Goal: Task Accomplishment & Management: Manage account settings

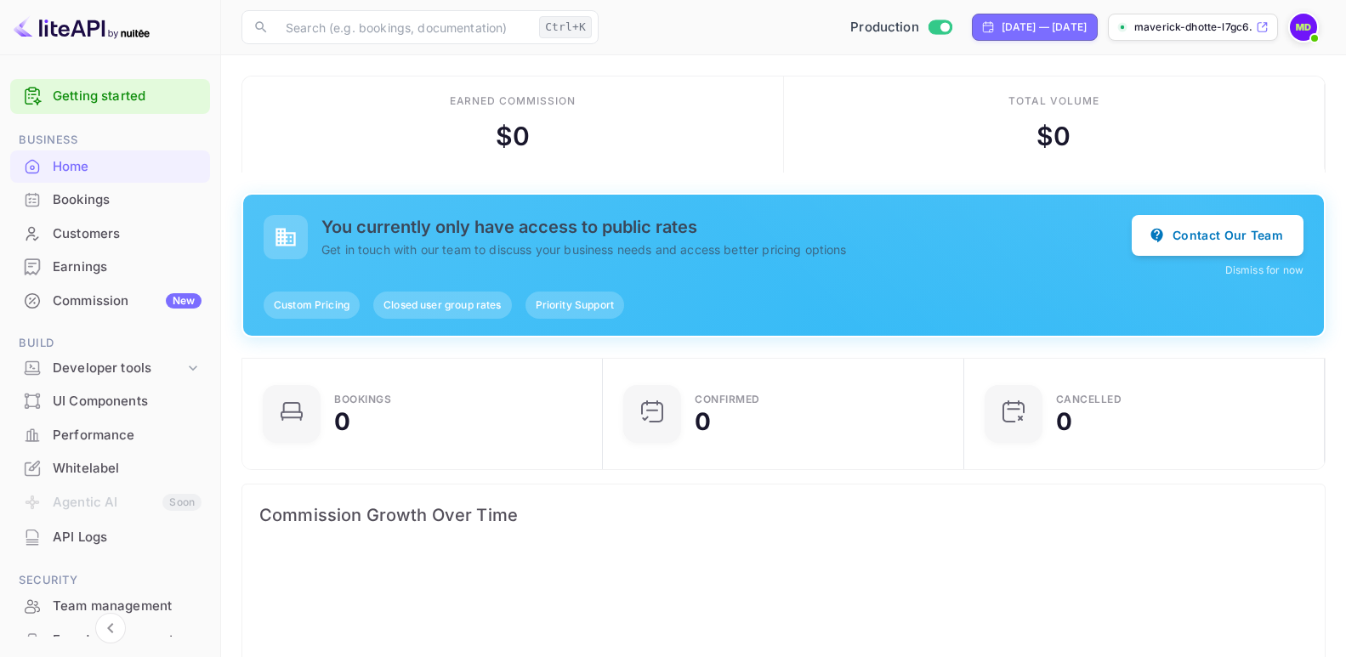
scroll to position [15, 15]
click at [927, 20] on span "Switch to Sandbox mode" at bounding box center [939, 27] width 25 height 15
checkbox input "false"
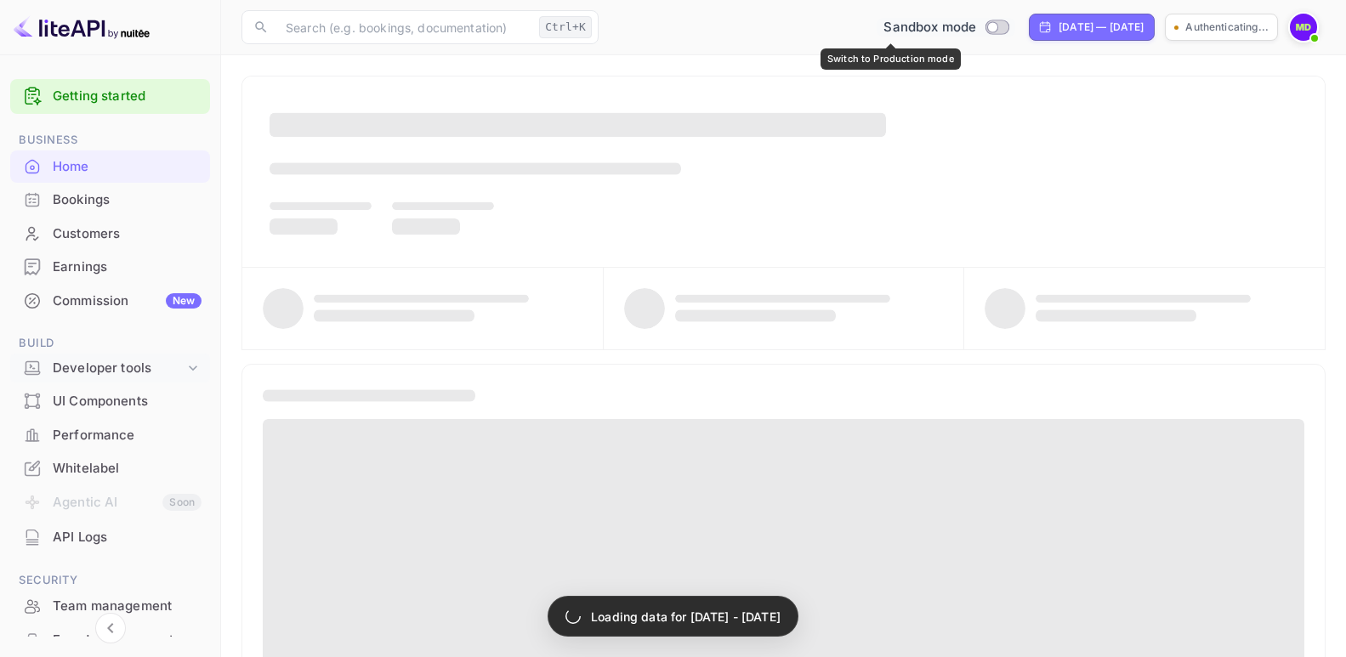
click at [115, 372] on div "Developer tools" at bounding box center [119, 369] width 132 height 20
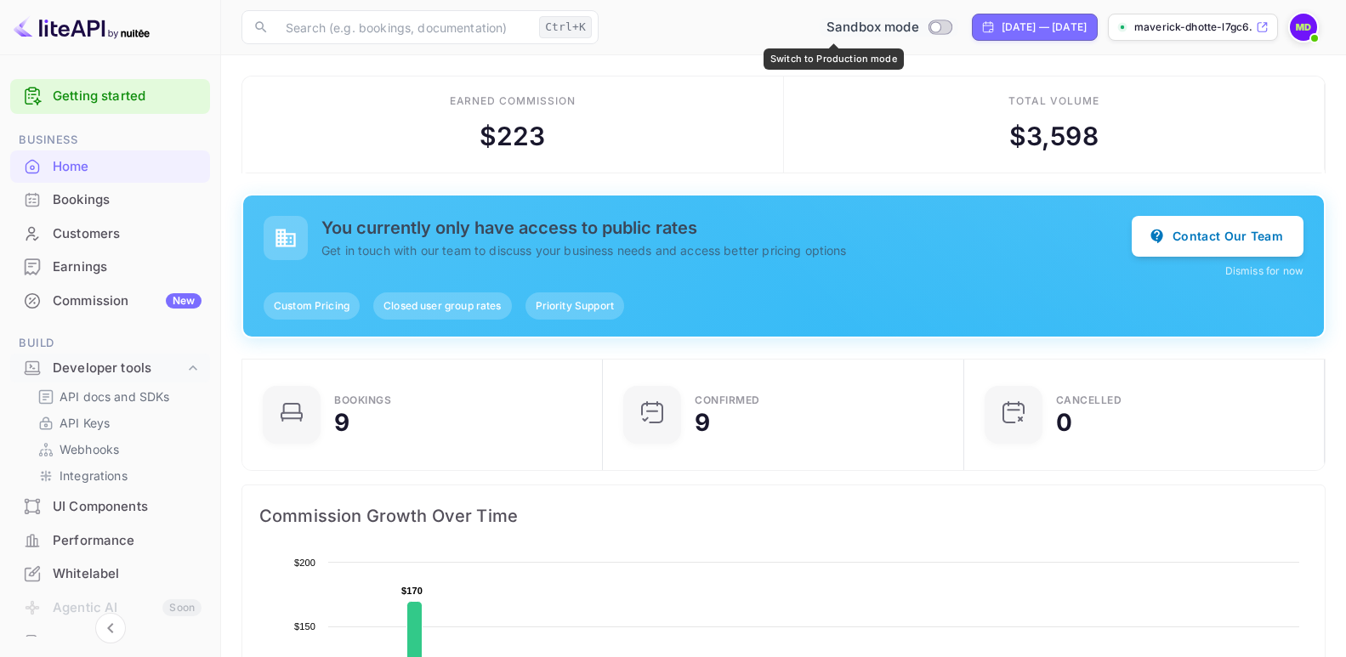
scroll to position [255, 0]
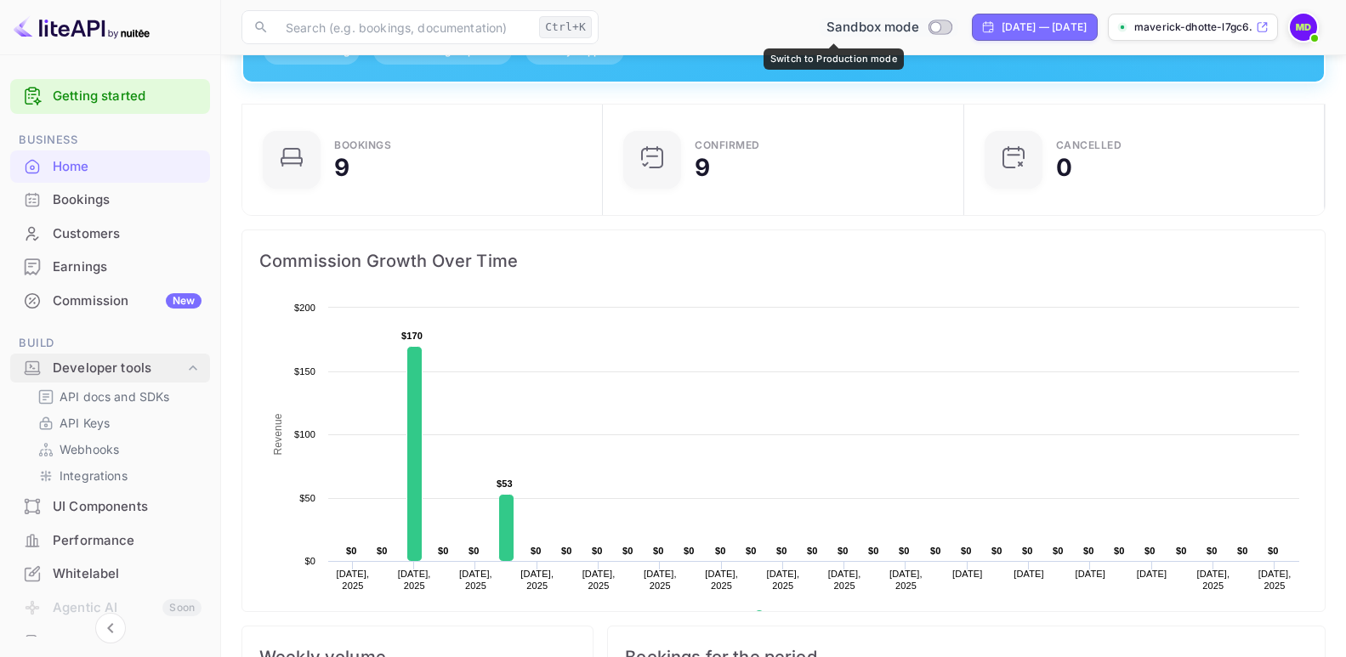
click at [116, 367] on div "Developer tools" at bounding box center [119, 369] width 132 height 20
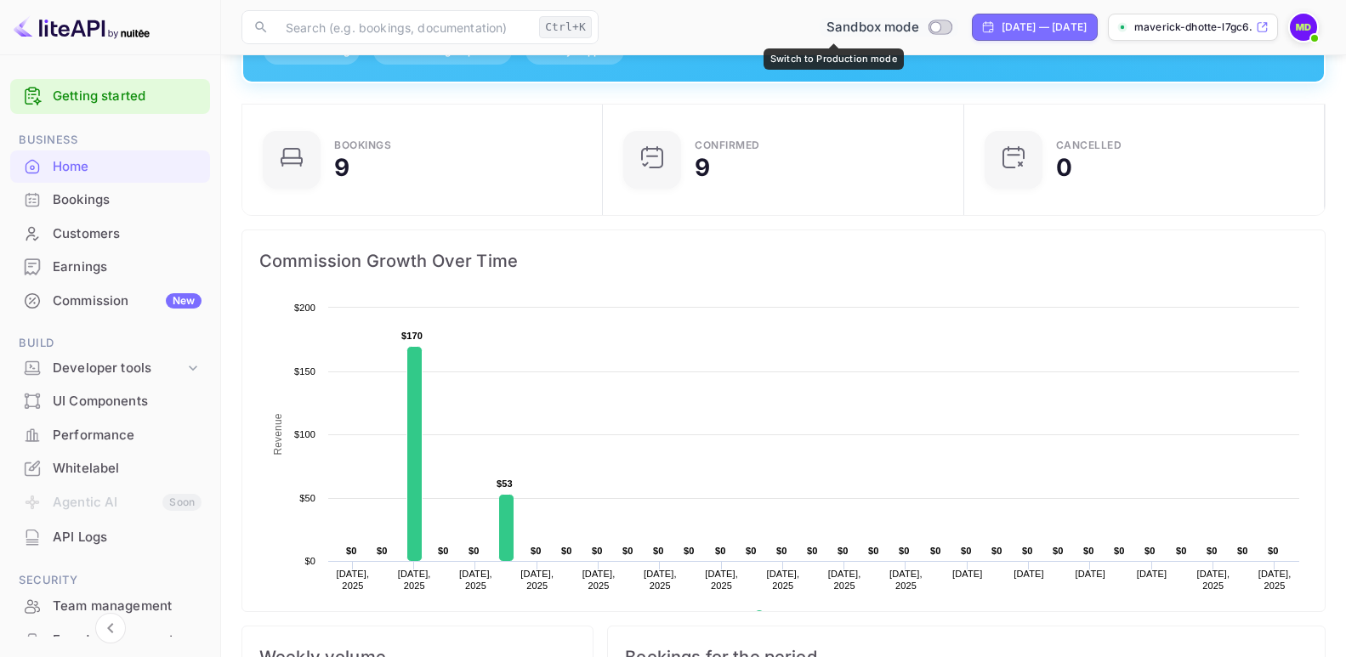
scroll to position [170, 0]
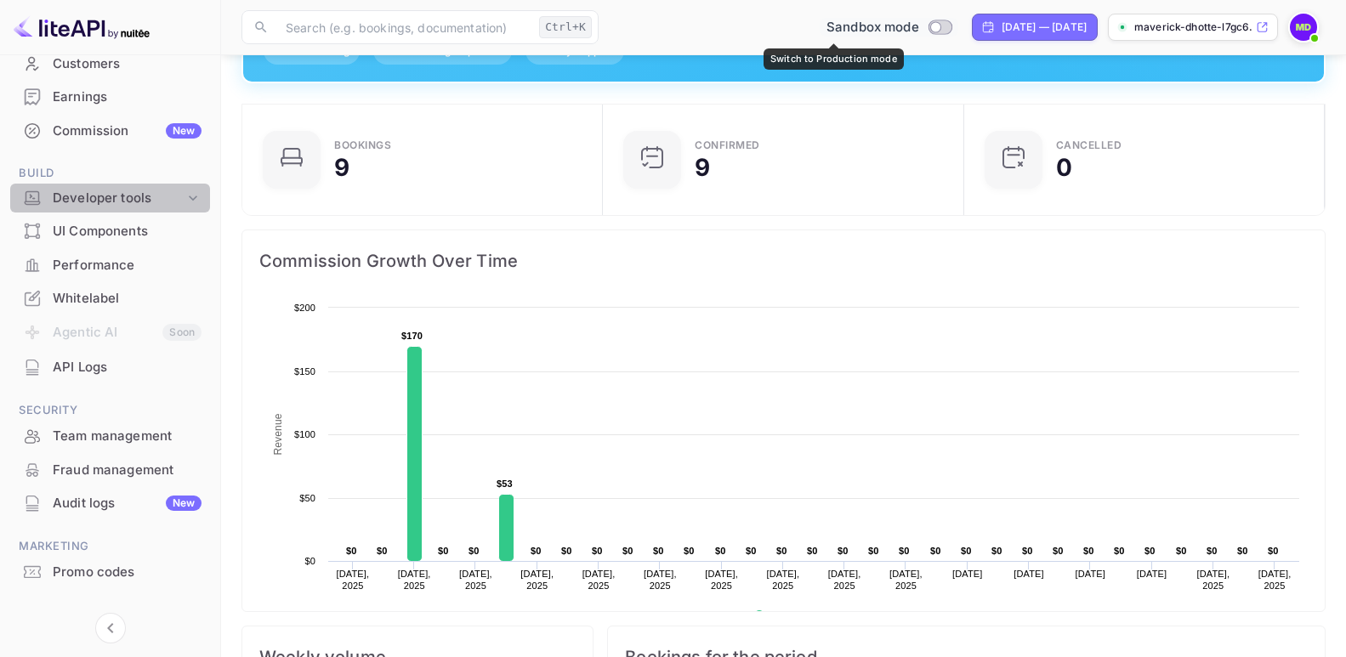
click at [112, 200] on div "Developer tools" at bounding box center [119, 199] width 132 height 20
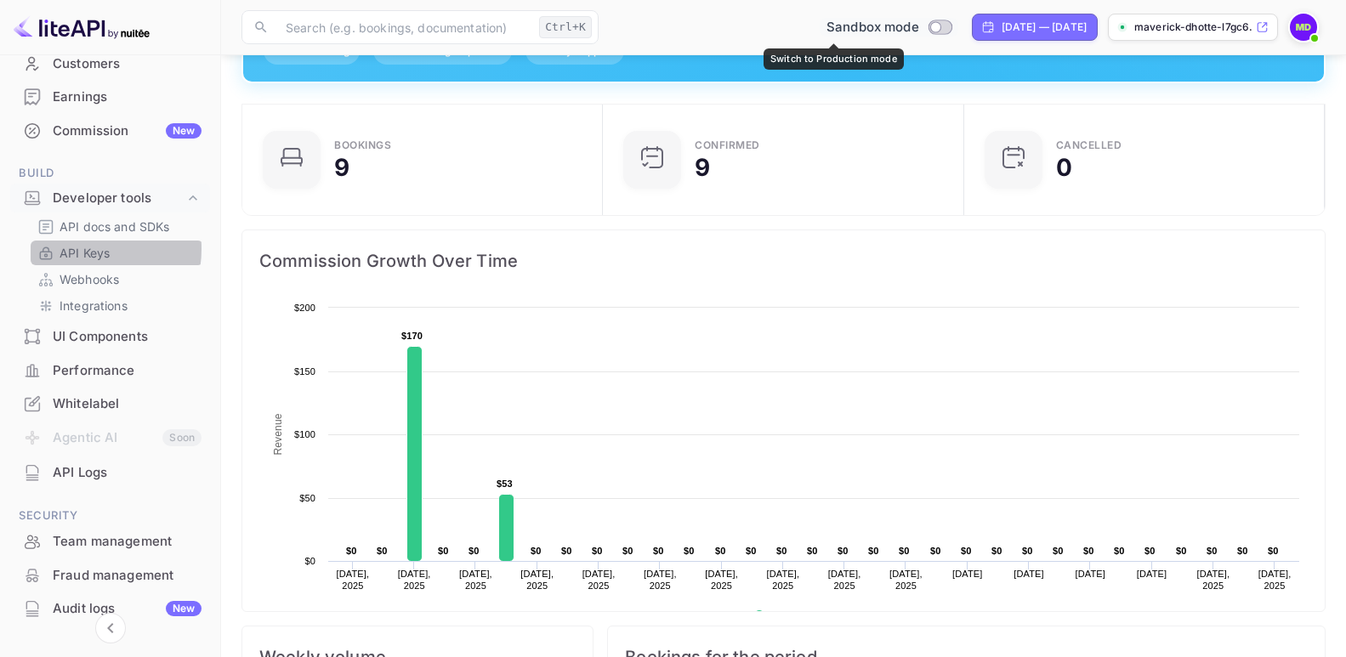
click at [82, 249] on p "API Keys" at bounding box center [85, 253] width 50 height 18
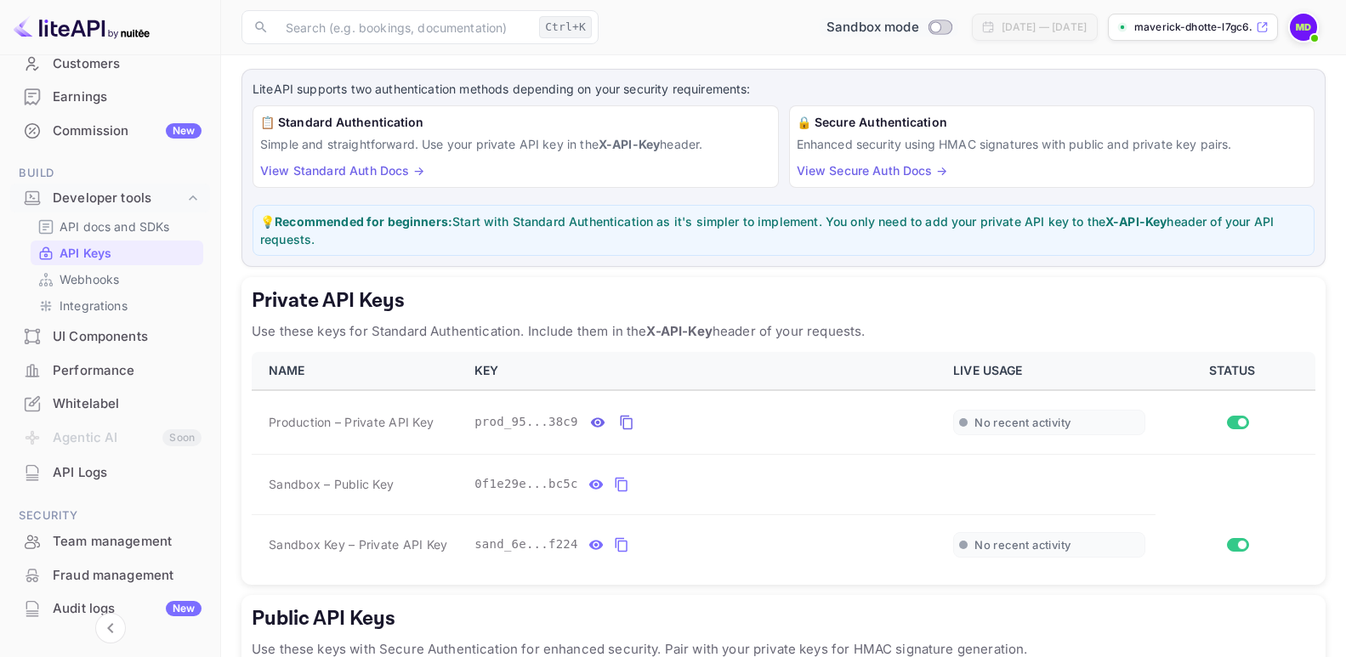
scroll to position [170, 0]
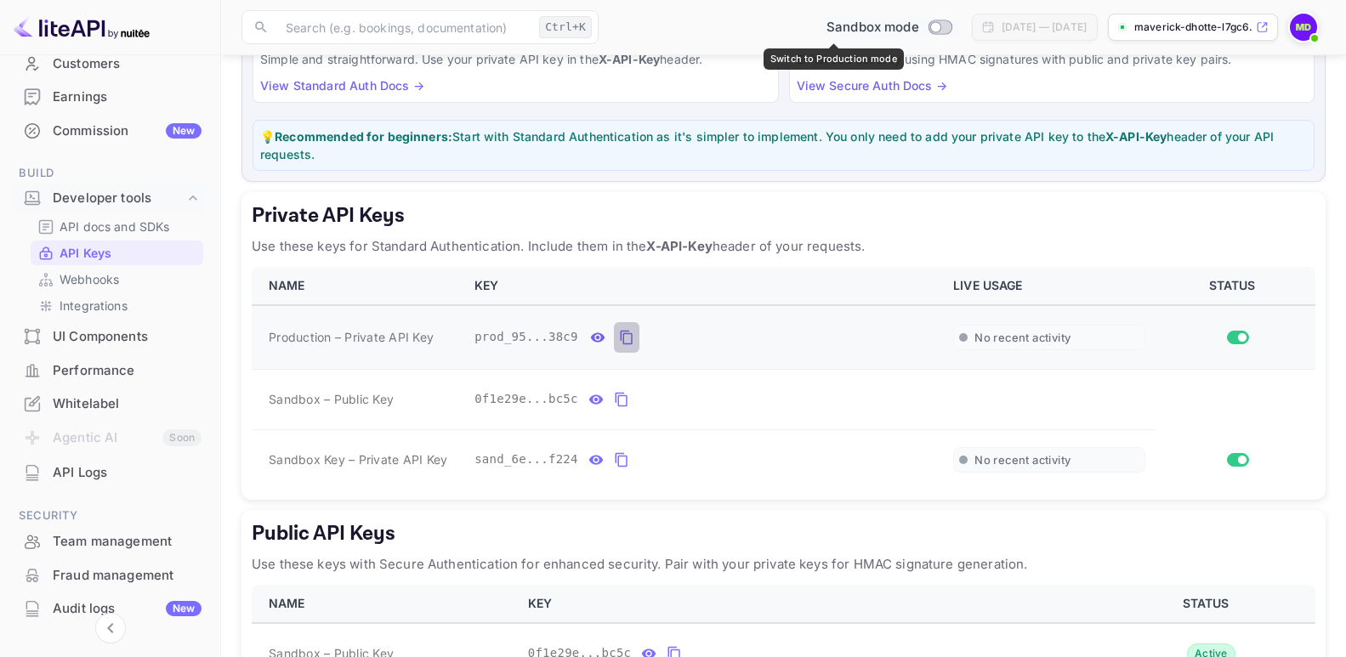
click at [619, 339] on icon "private api keys table" at bounding box center [626, 337] width 15 height 20
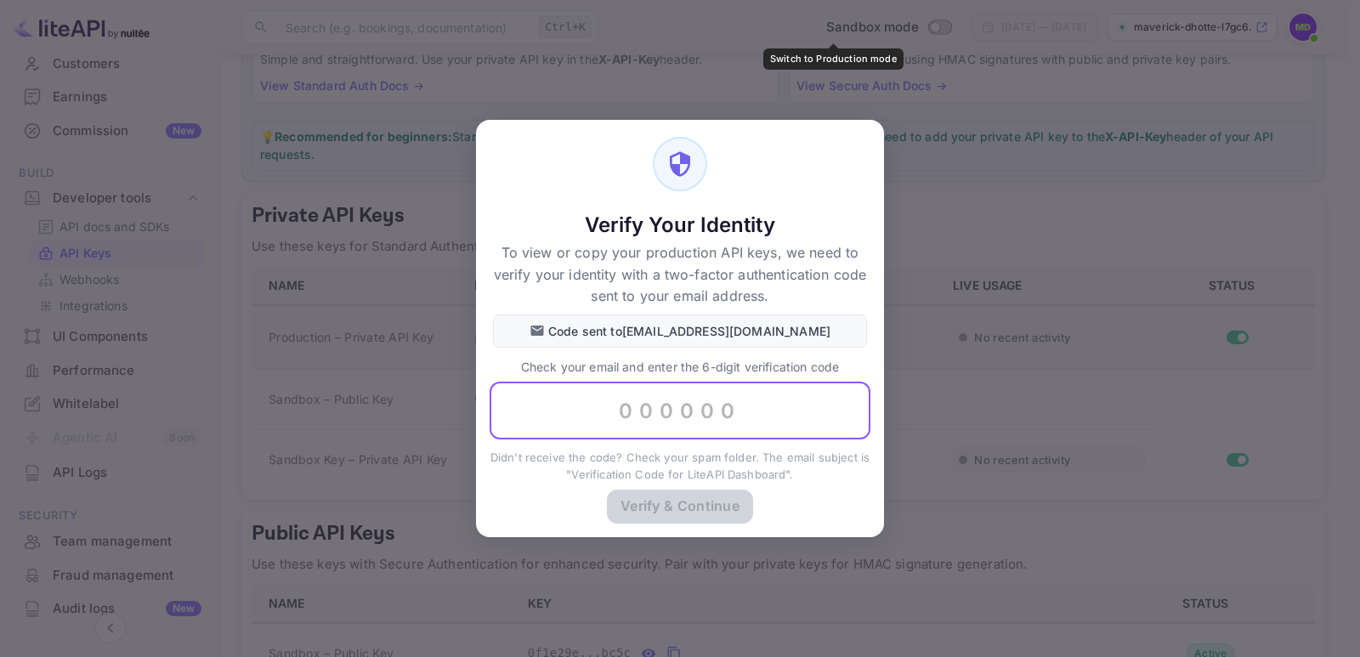
click at [626, 405] on input "text" at bounding box center [680, 412] width 381 height 58
click at [633, 418] on input "text" at bounding box center [680, 412] width 381 height 58
click at [634, 411] on input "text" at bounding box center [680, 412] width 381 height 58
type input "841258"
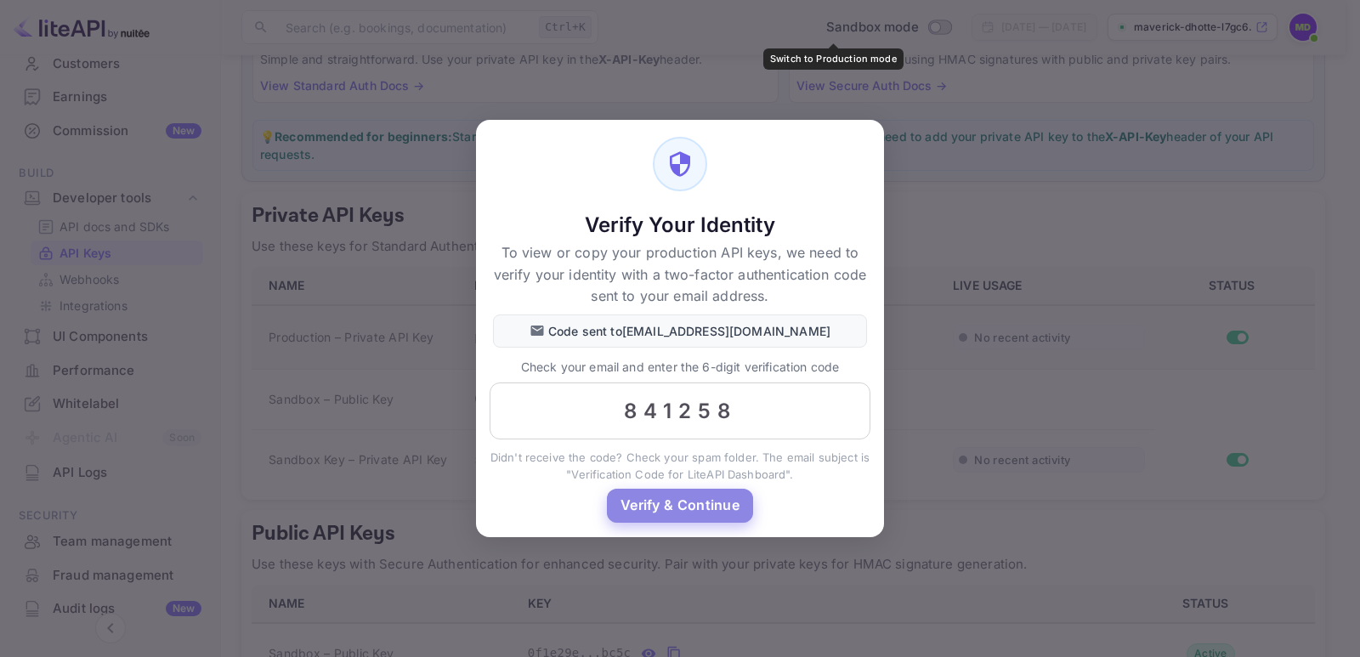
click at [658, 498] on button "Verify & Continue" at bounding box center [680, 505] width 146 height 33
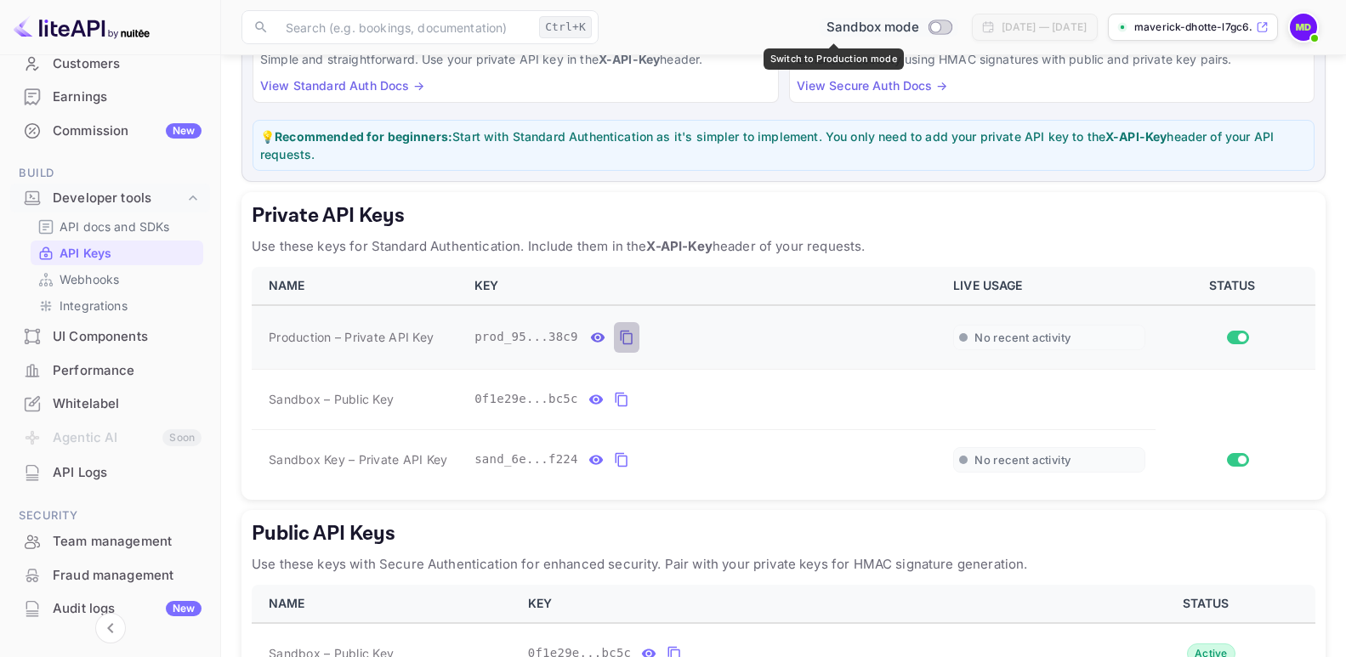
click at [620, 333] on icon "private api keys table" at bounding box center [626, 338] width 12 height 14
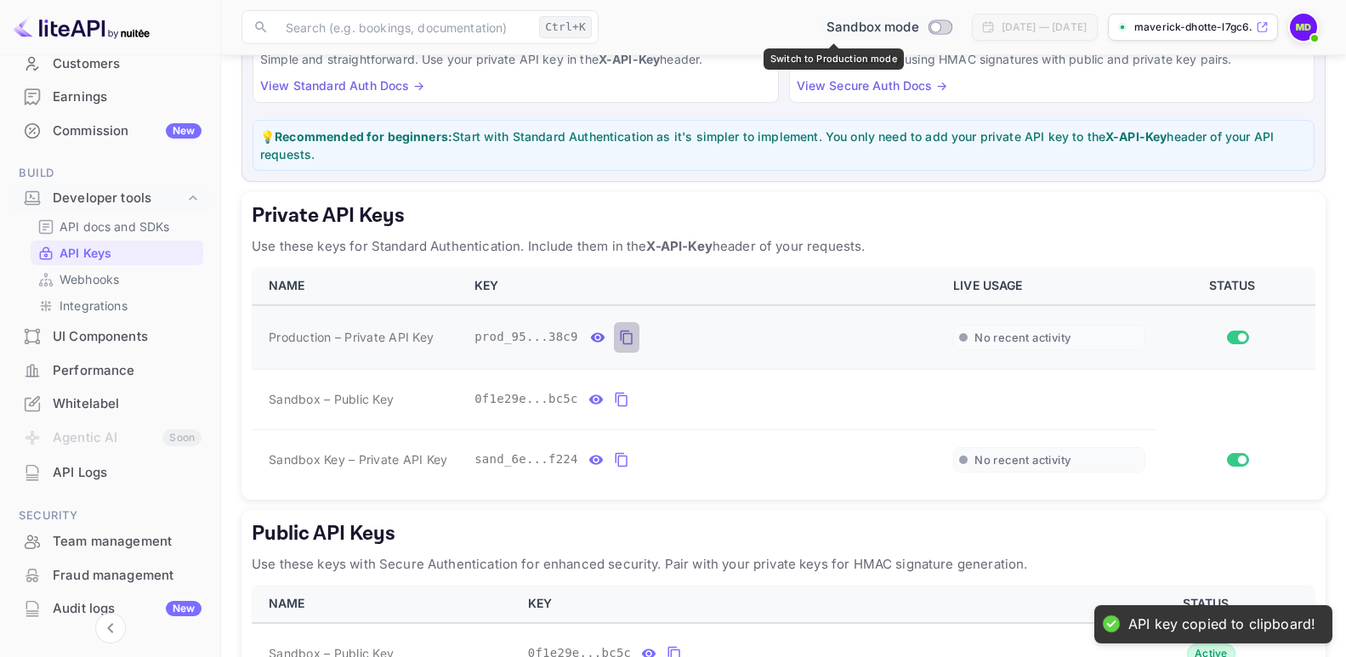
click at [619, 338] on icon "private api keys table" at bounding box center [626, 337] width 15 height 20
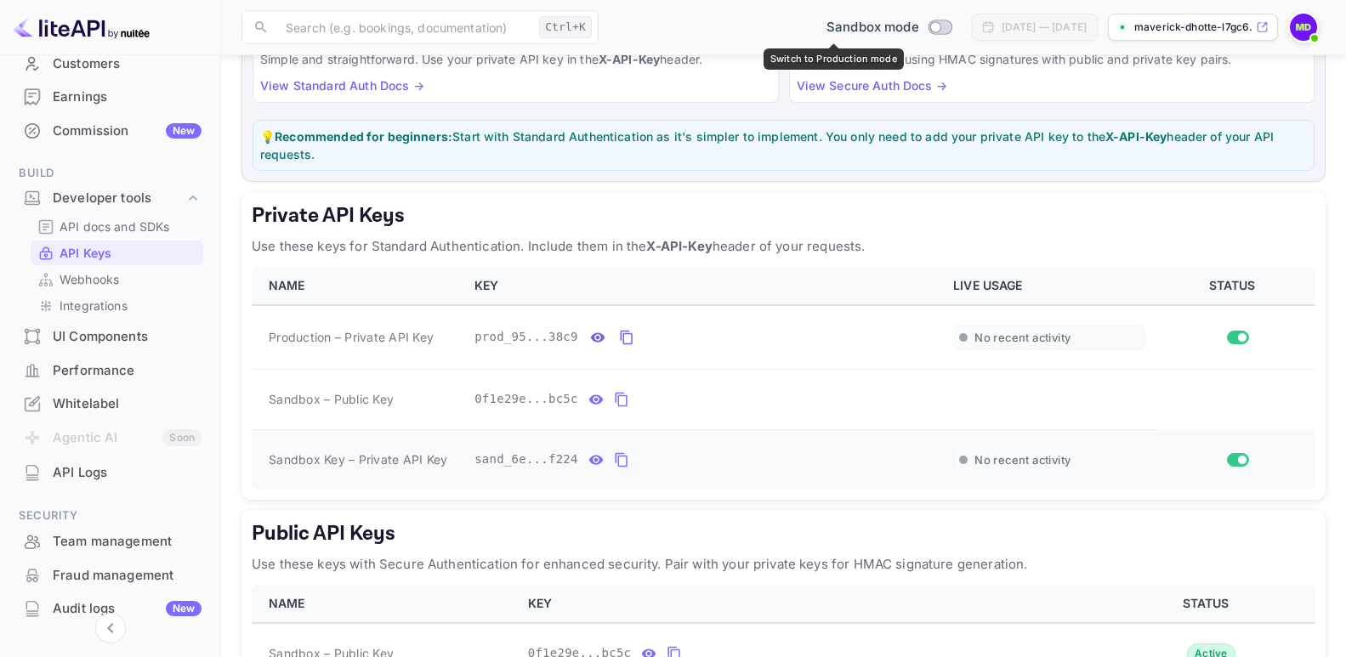
click at [615, 460] on icon "private api keys table" at bounding box center [621, 460] width 15 height 20
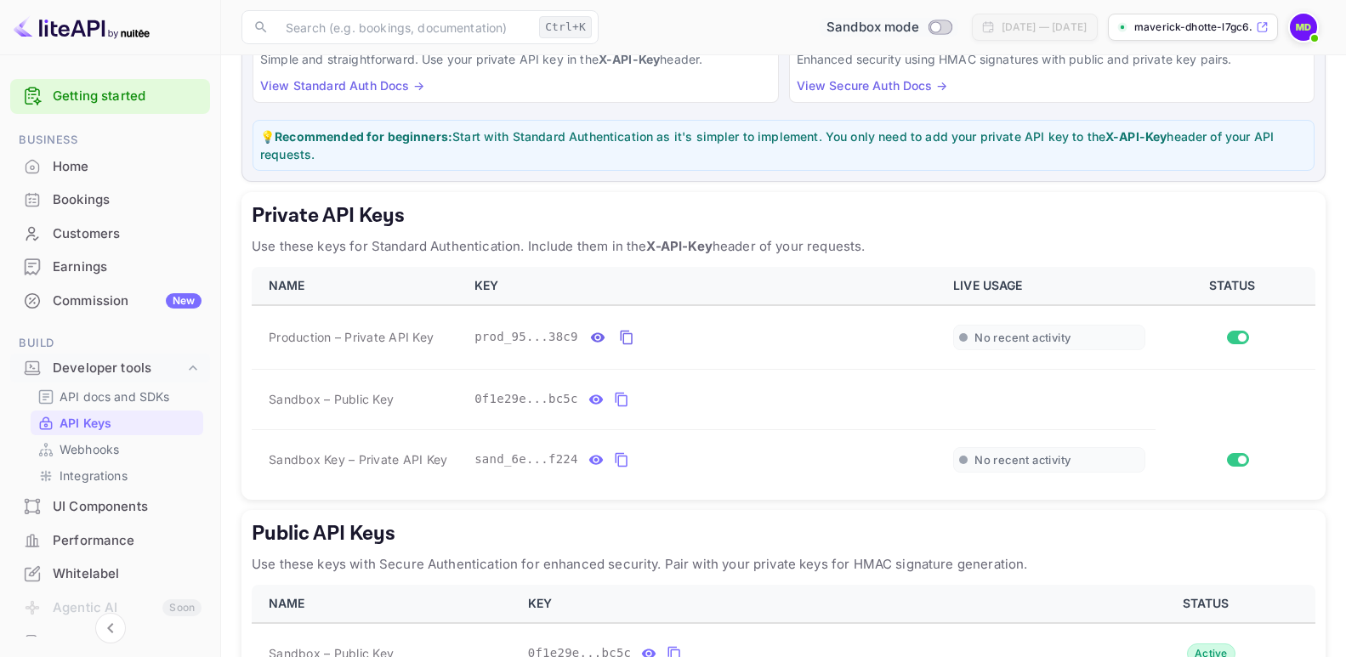
scroll to position [0, 0]
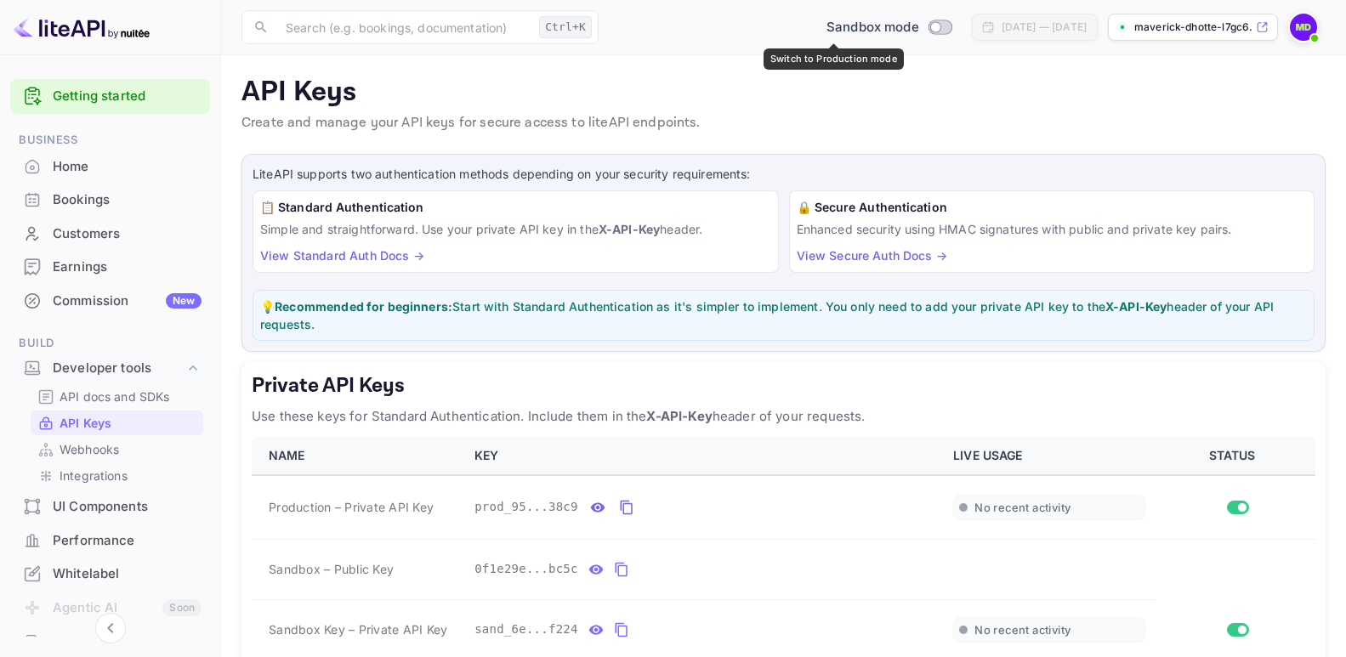
click at [71, 162] on div "Home" at bounding box center [127, 167] width 149 height 20
